Goal: Task Accomplishment & Management: Complete application form

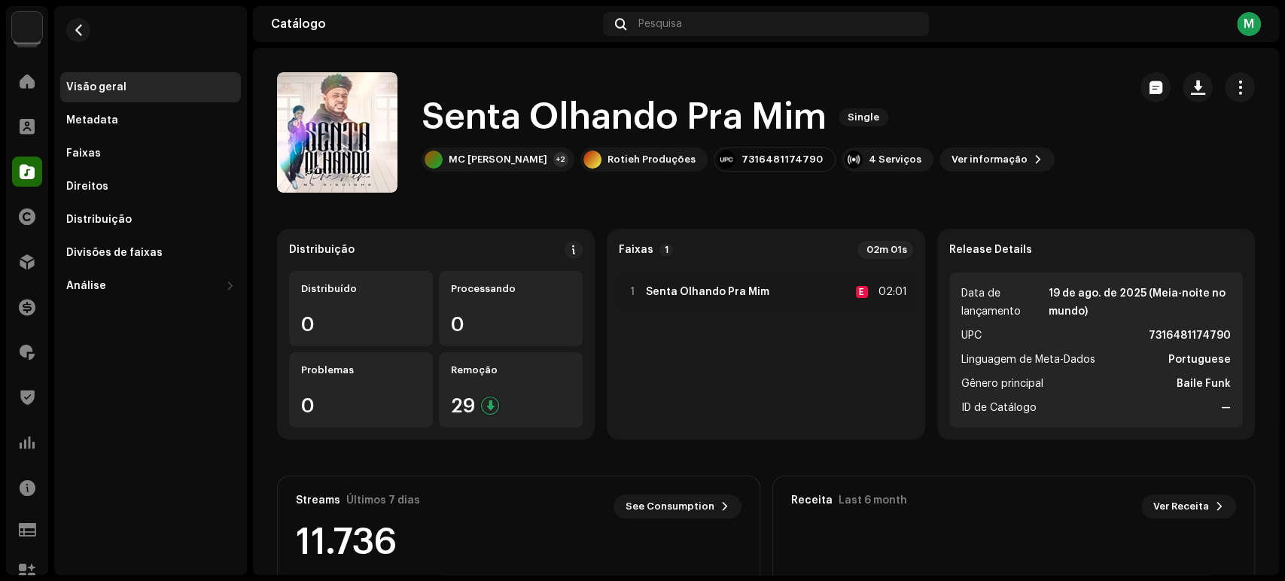
click at [154, 321] on div "Visão geral Metadata Faixas Direitos Distribuição Divisões de faixas Análise Co…" at bounding box center [150, 290] width 193 height 569
click at [32, 272] on div at bounding box center [27, 262] width 30 height 30
click at [17, 262] on div at bounding box center [27, 262] width 30 height 30
click at [163, 245] on div "Divisões de faixas" at bounding box center [150, 253] width 181 height 30
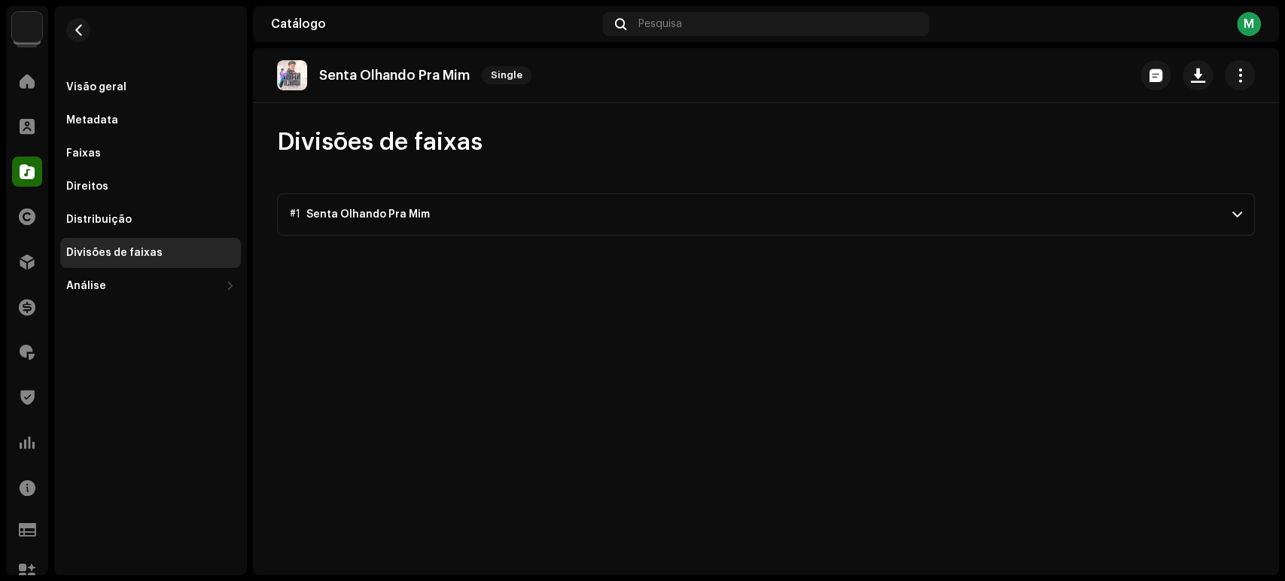
click at [519, 233] on p-accordion-header "#1 Senta Olhando Pra Mim" at bounding box center [766, 214] width 978 height 42
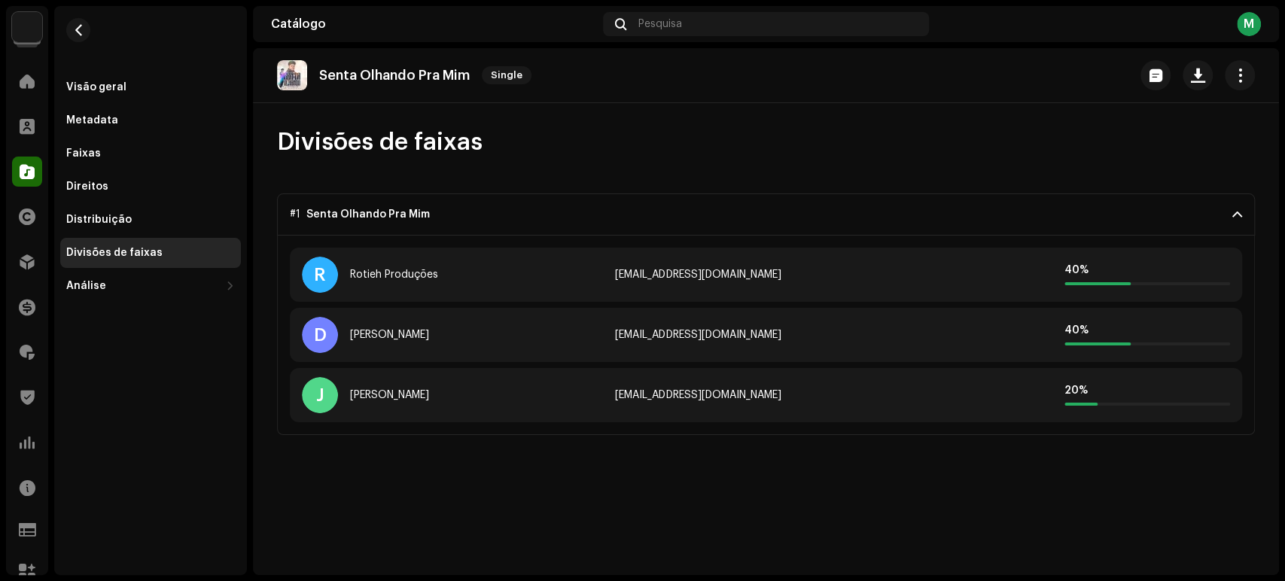
click at [687, 336] on div "oficialmcdiguinho@gmail.com" at bounding box center [765, 335] width 301 height 12
copy div "oficialmcdiguinho@gmail.com"
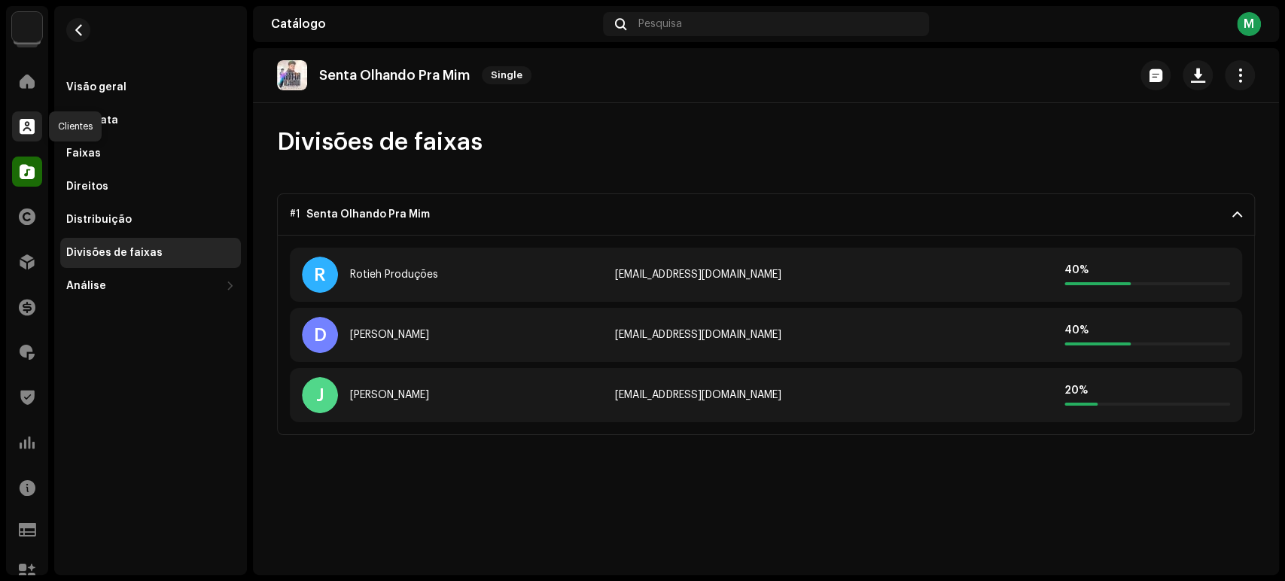
click at [17, 116] on div at bounding box center [27, 126] width 30 height 30
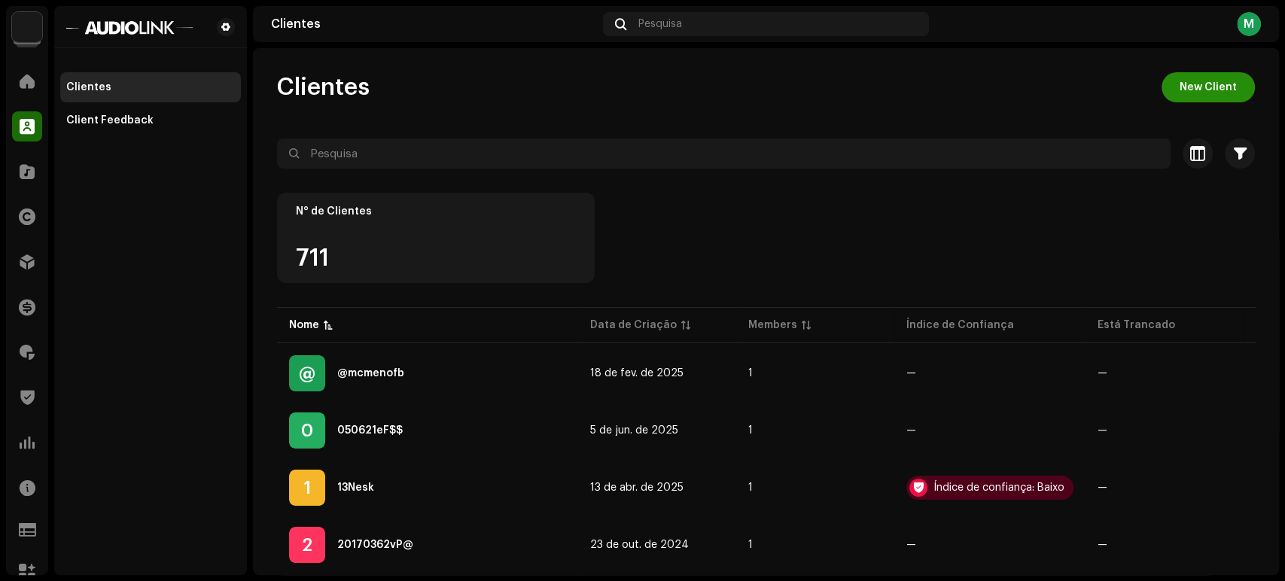
click at [1229, 89] on button "New Client" at bounding box center [1208, 87] width 93 height 30
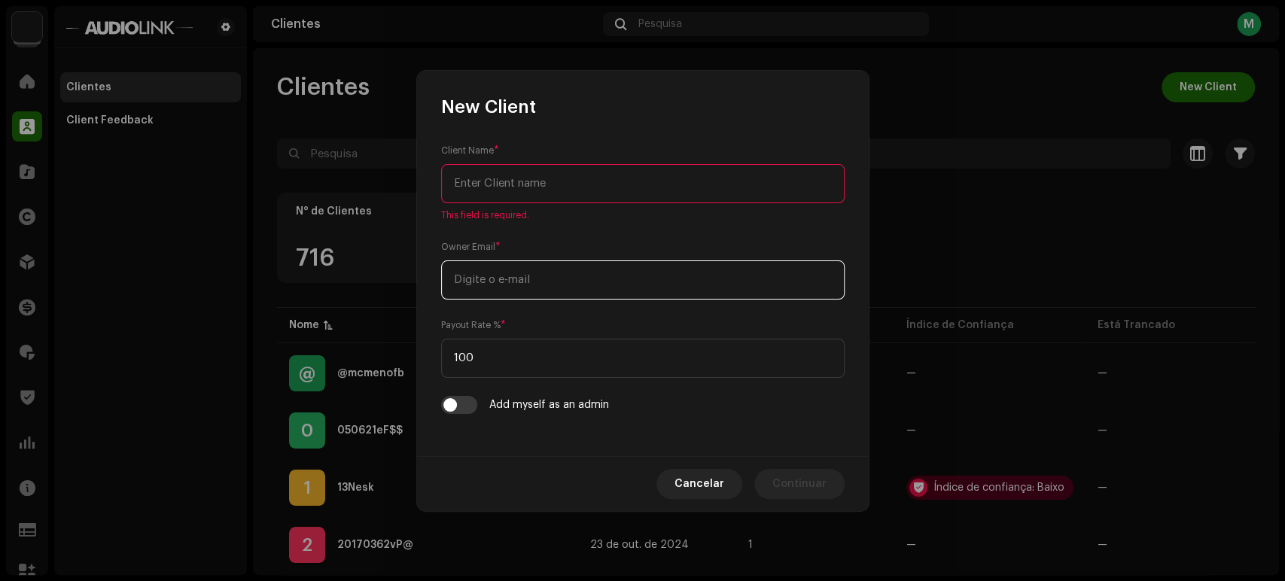
click at [608, 278] on input "email" at bounding box center [643, 279] width 404 height 39
paste input "oficialmcdiguinho@gmail.com"
type input "oficialmcdiguinho@gmail.com"
click at [552, 173] on input "text" at bounding box center [643, 183] width 404 height 39
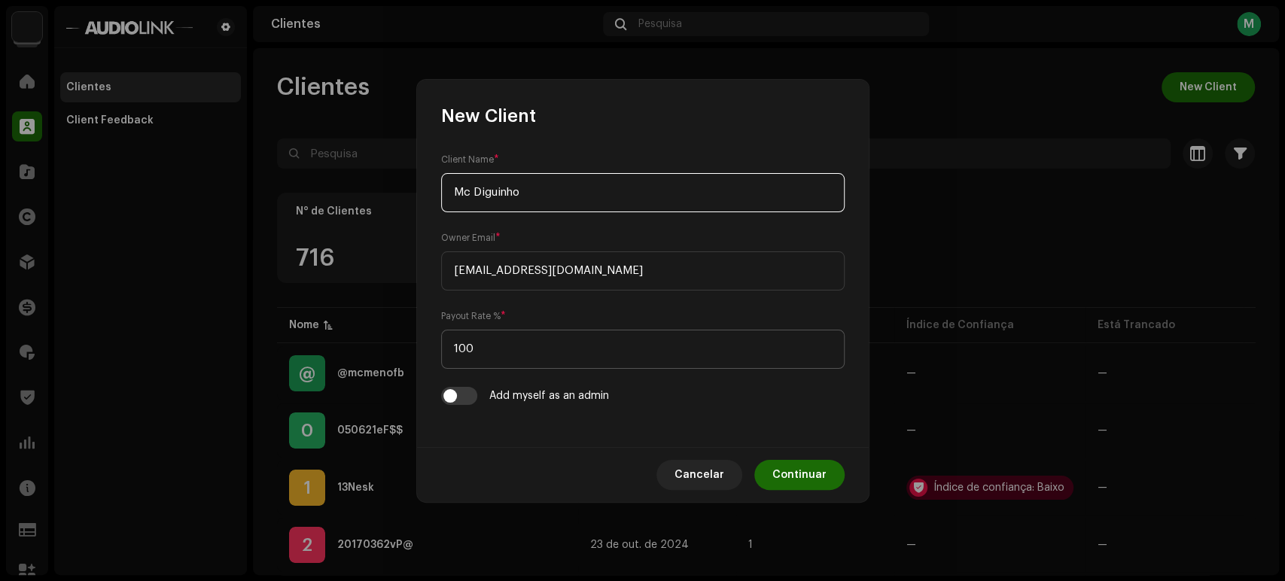
type input "Mc Diguinho"
click at [505, 352] on input "100" at bounding box center [643, 349] width 404 height 39
type input "1"
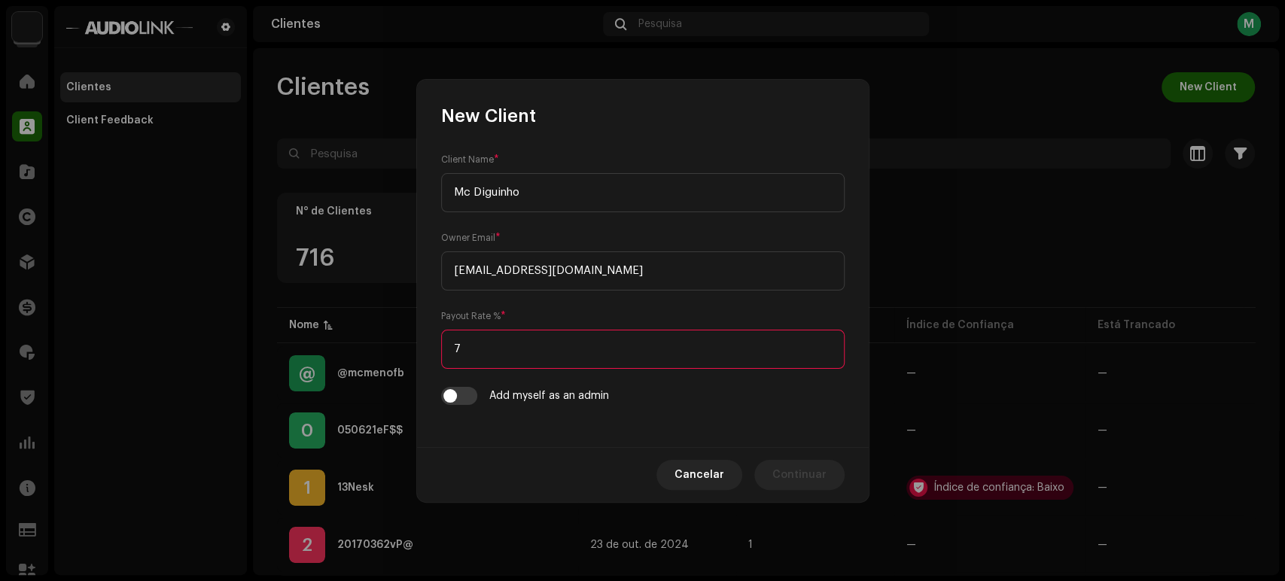
type input "70"
click at [791, 465] on span "Continuar" at bounding box center [799, 475] width 54 height 30
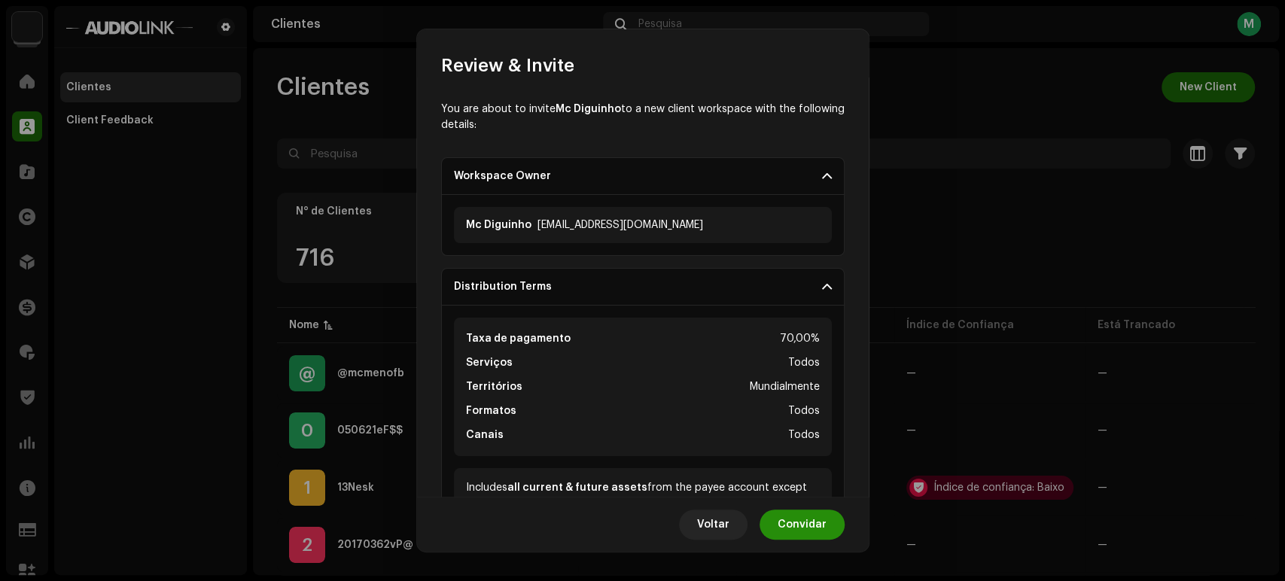
click at [790, 522] on span "Convidar" at bounding box center [802, 525] width 49 height 30
